Goal: Task Accomplishment & Management: Manage account settings

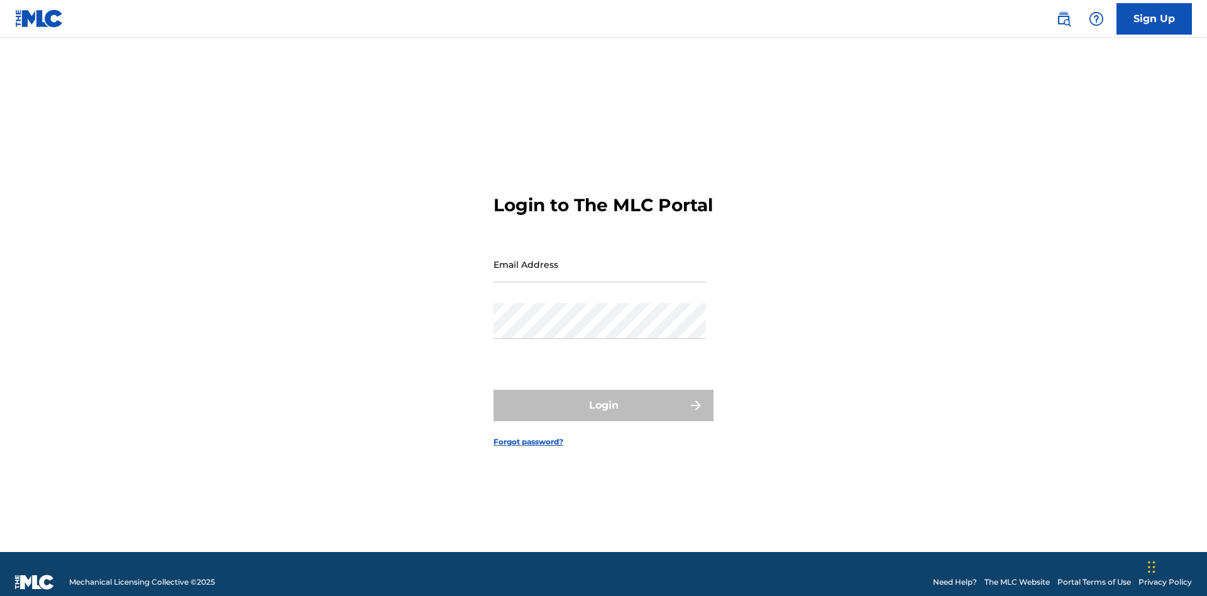
scroll to position [16, 0]
click at [600, 258] on input "Email Address" at bounding box center [600, 264] width 213 height 36
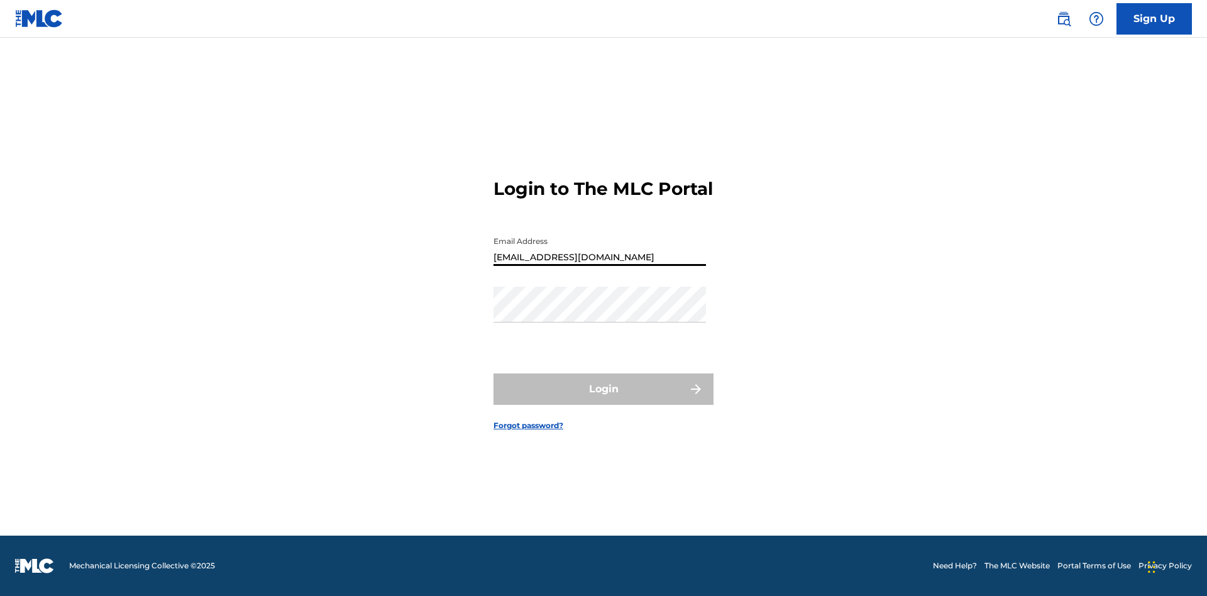
type input "XenaSongwriter@gmail.com"
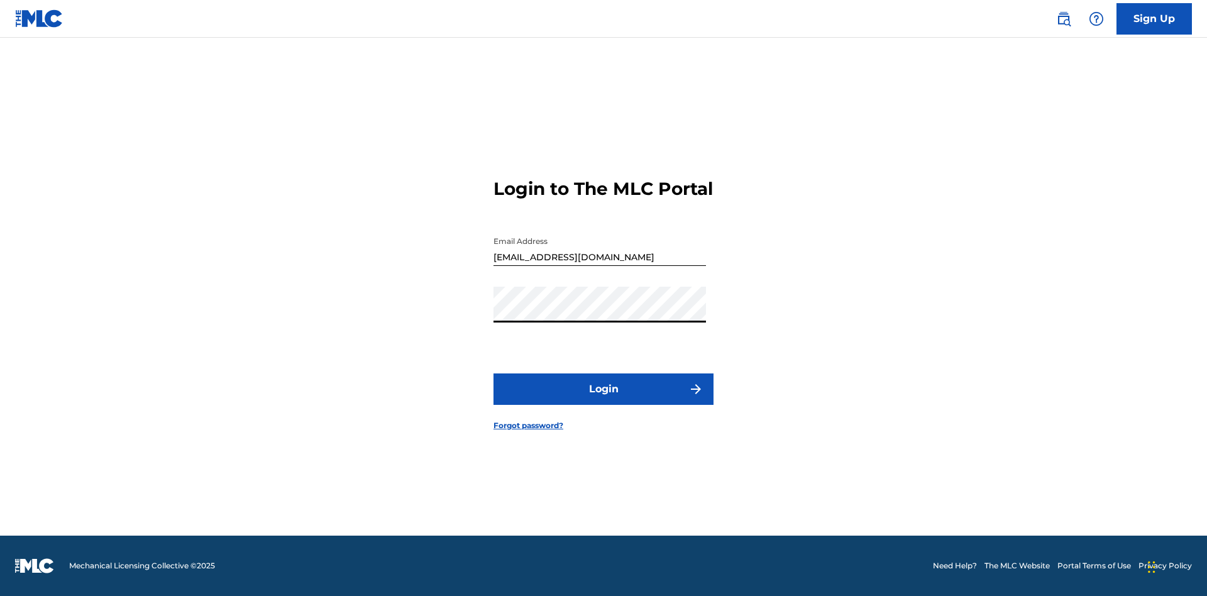
click at [604, 400] on button "Login" at bounding box center [604, 388] width 220 height 31
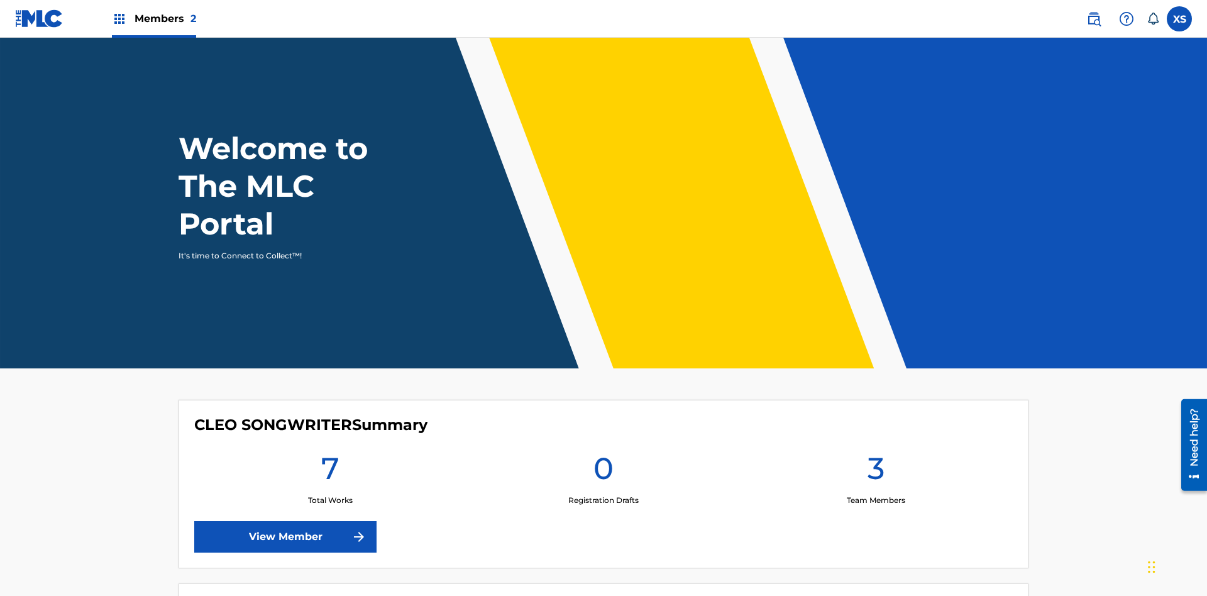
scroll to position [54, 0]
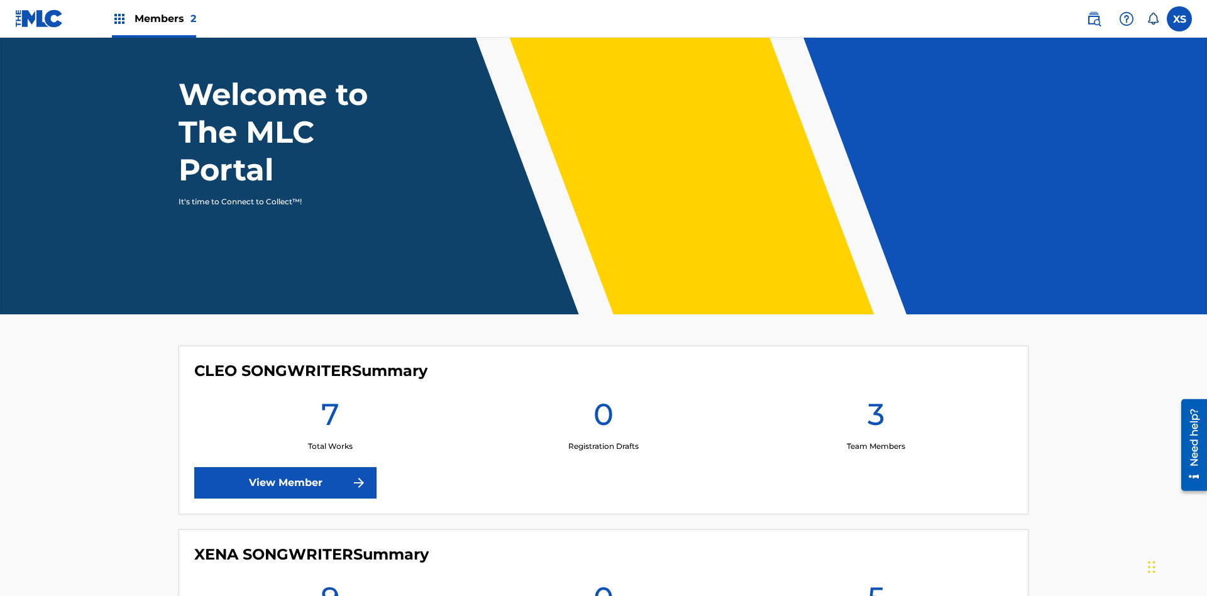
click at [153, 18] on span "Members 2" at bounding box center [166, 18] width 62 height 14
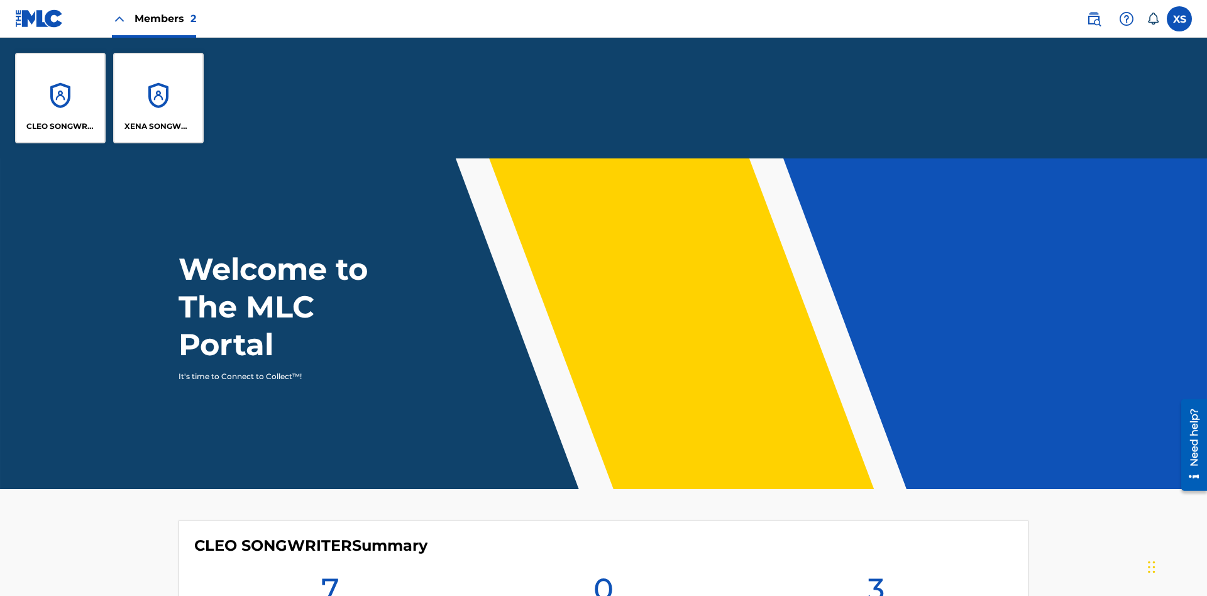
click at [60, 126] on p "CLEO SONGWRITER" at bounding box center [60, 126] width 69 height 11
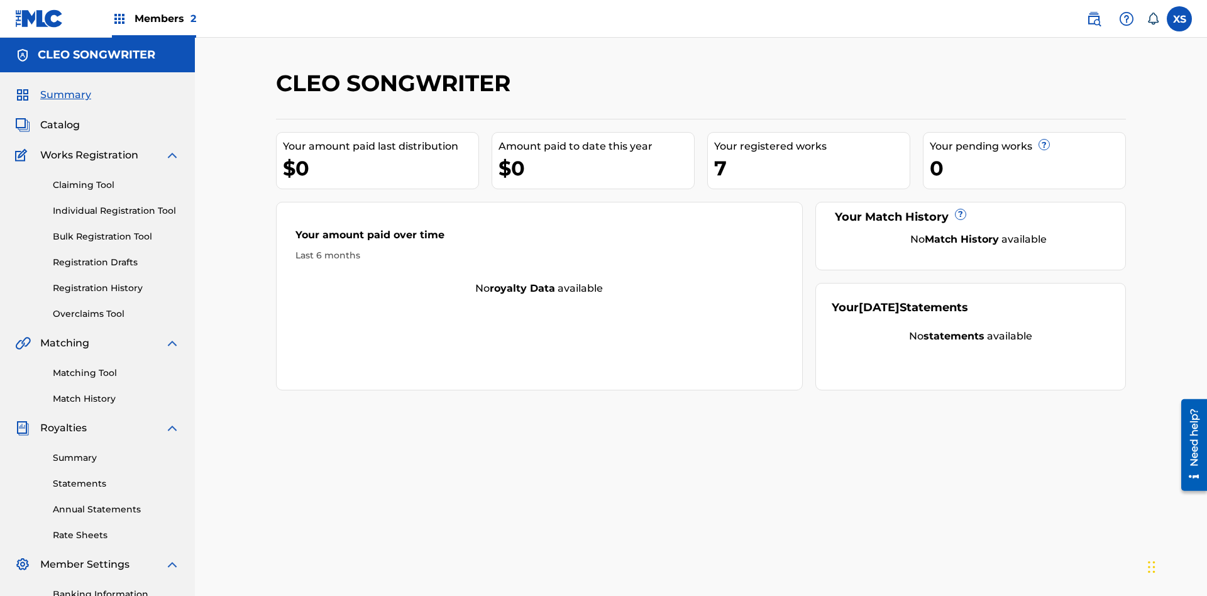
click at [60, 118] on span "Catalog" at bounding box center [60, 125] width 40 height 15
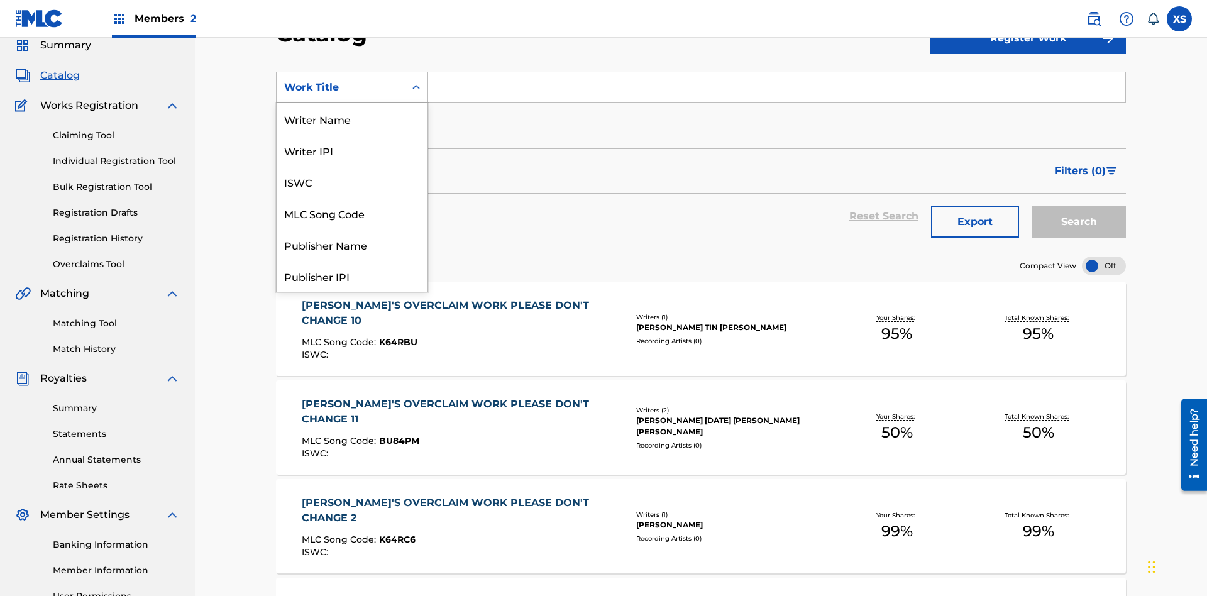
scroll to position [189, 0]
click at [352, 276] on div "Work Title" at bounding box center [352, 275] width 151 height 31
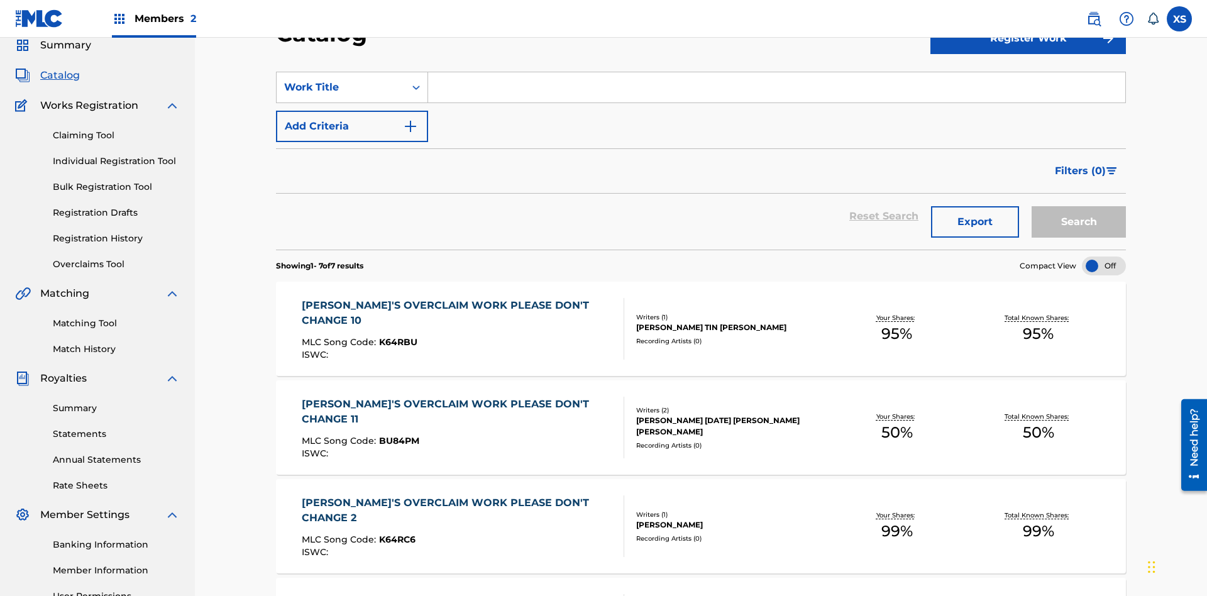
click at [776, 91] on input "Search Form" at bounding box center [776, 87] width 697 height 30
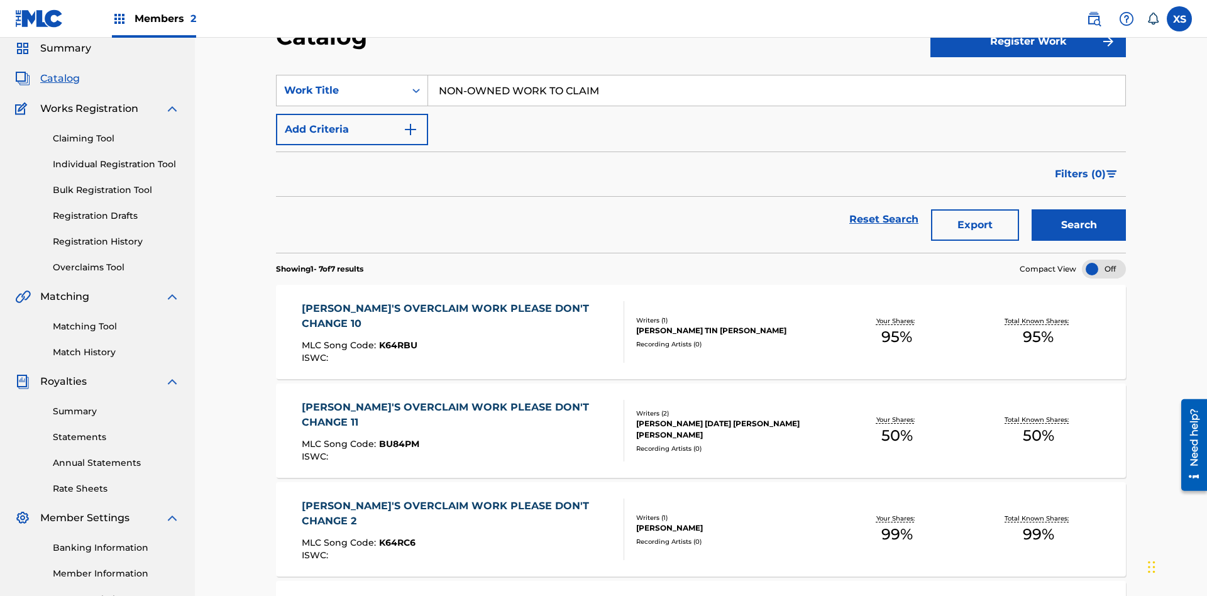
type input "NON-OWNED WORK TO CLAIM"
click at [1079, 209] on button "Search" at bounding box center [1079, 224] width 94 height 31
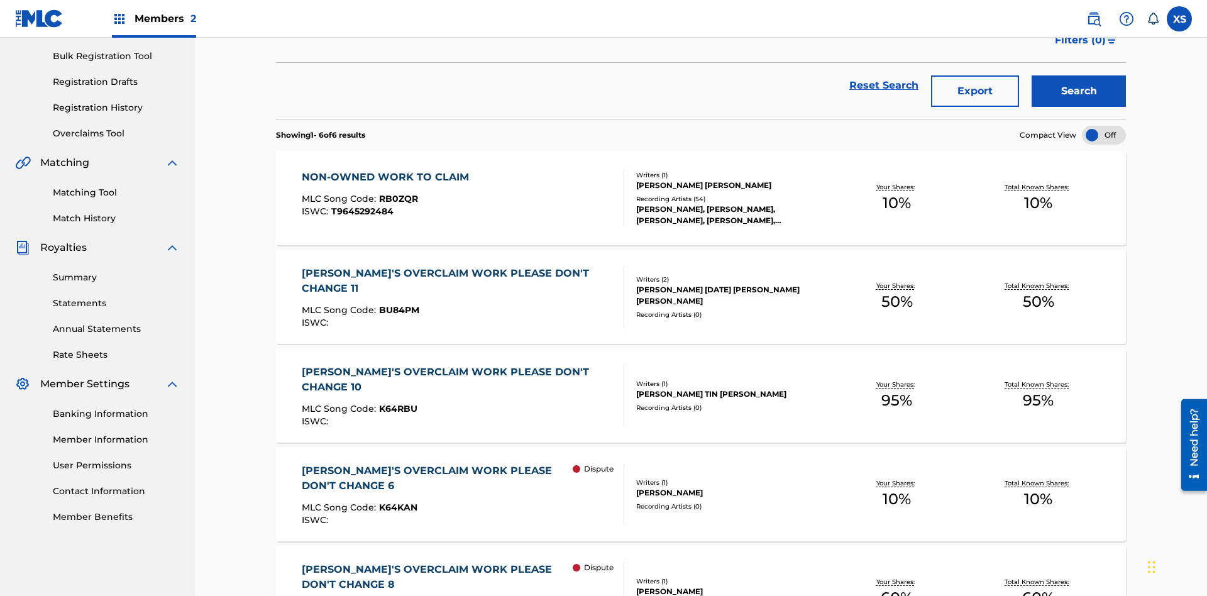
click at [397, 193] on span "RB0ZQR" at bounding box center [398, 198] width 39 height 11
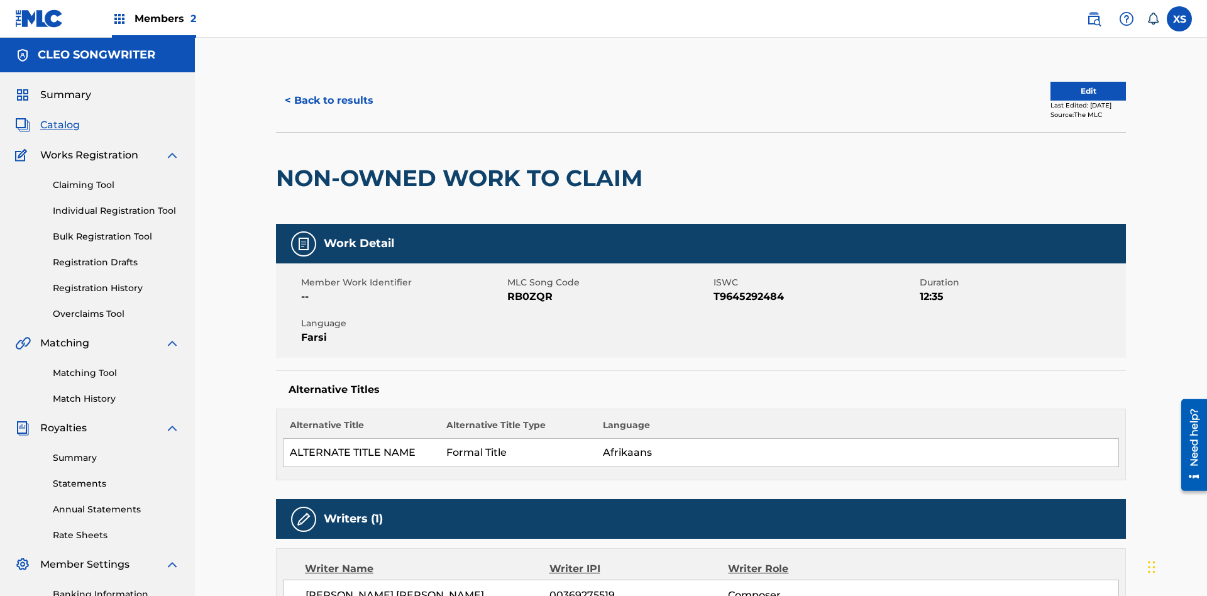
scroll to position [850, 0]
